Goal: Task Accomplishment & Management: Manage account settings

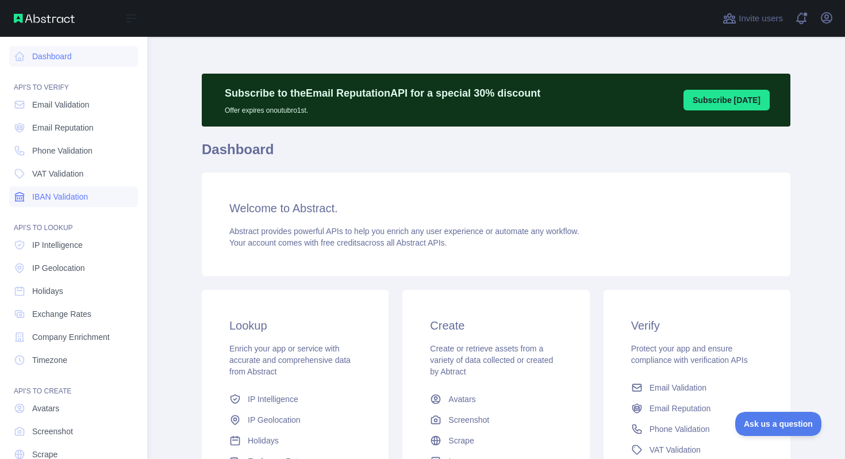
scroll to position [47, 0]
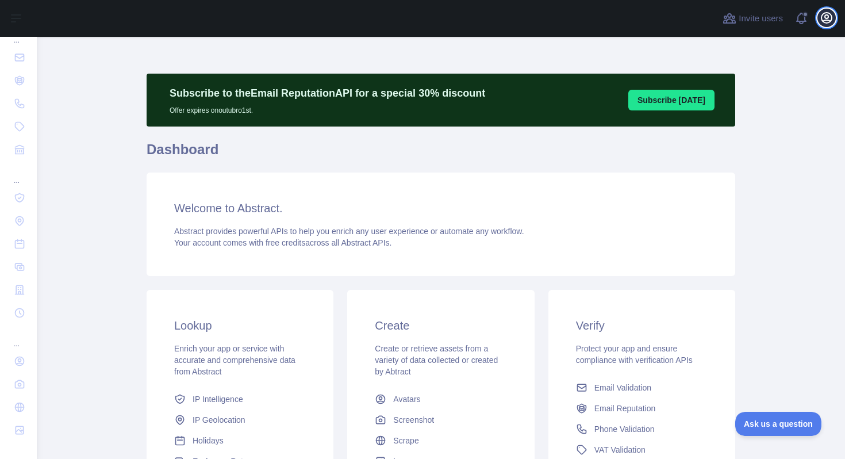
click at [829, 18] on icon "button" at bounding box center [826, 18] width 14 height 14
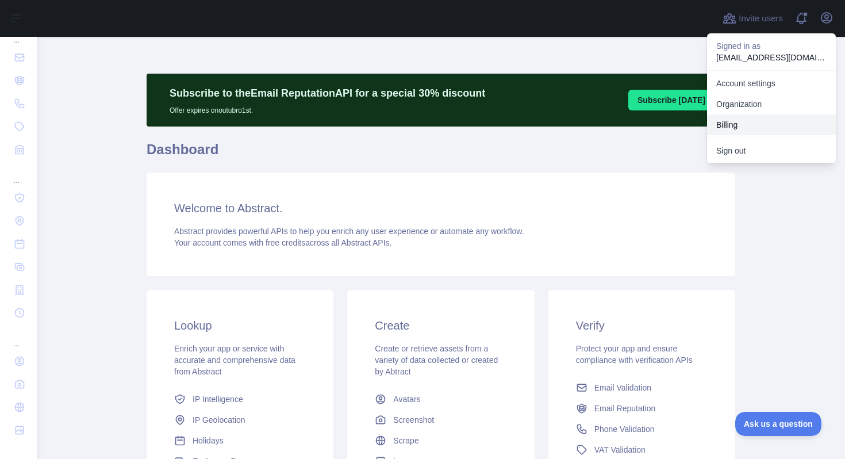
click at [737, 122] on button "Billing" at bounding box center [771, 124] width 129 height 21
